Goal: Answer question/provide support: Share knowledge or assist other users

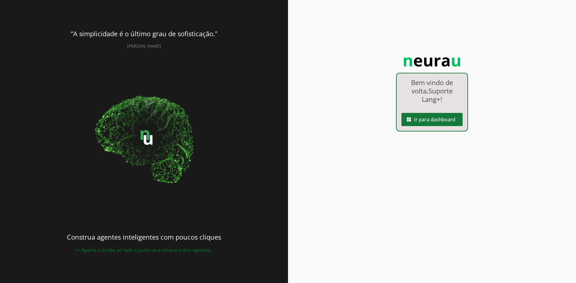
click at [427, 120] on span at bounding box center [431, 119] width 61 height 14
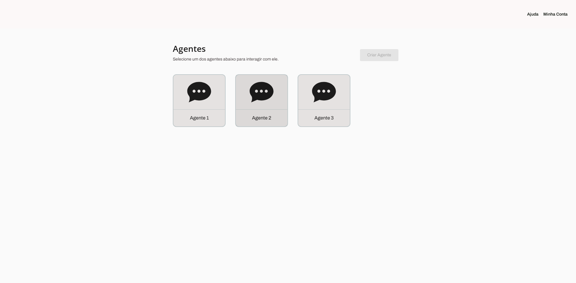
click at [257, 93] on icon at bounding box center [261, 92] width 24 height 20
